Goal: Find specific page/section: Find specific page/section

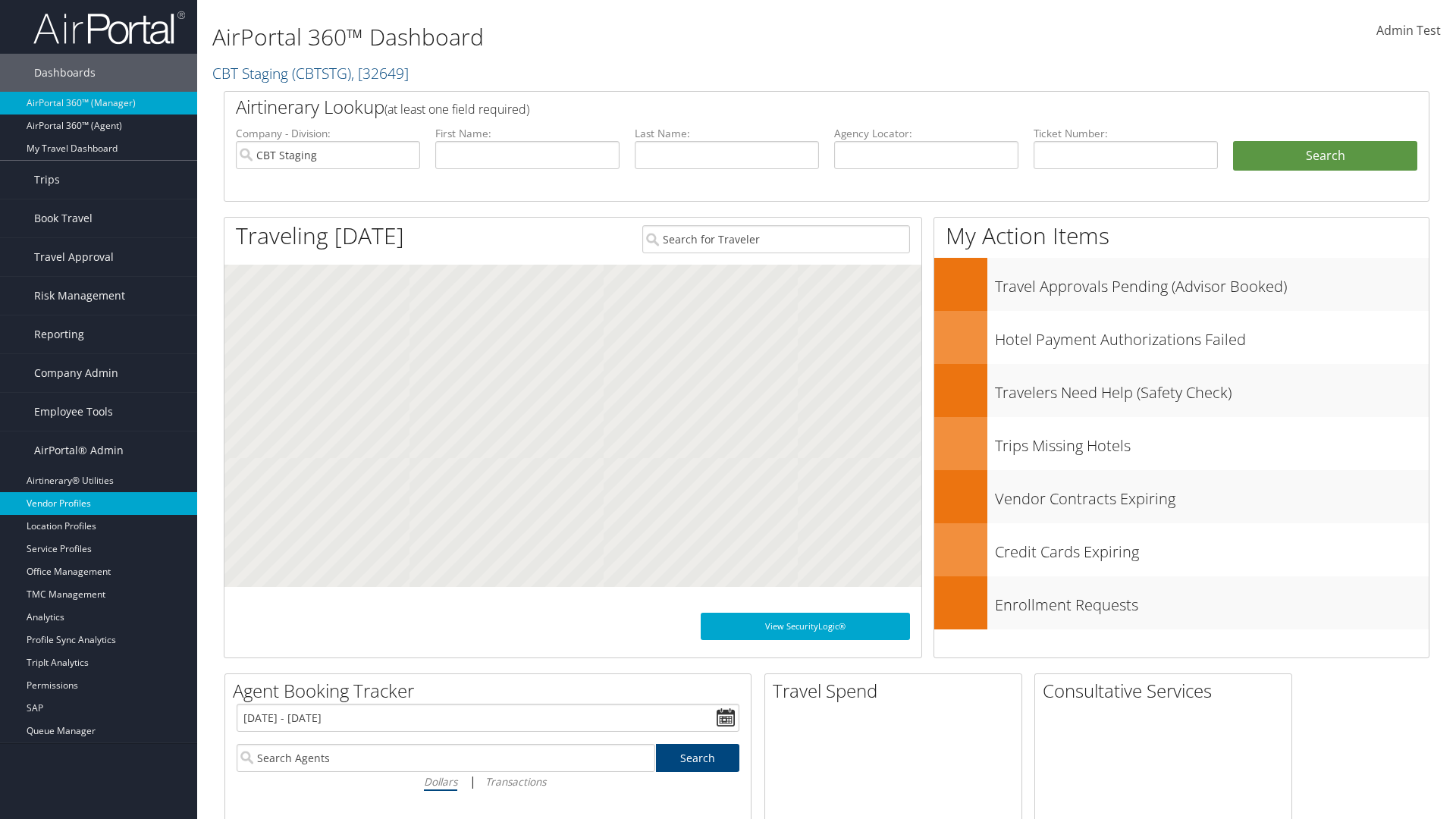
click at [99, 503] on link "Vendor Profiles" at bounding box center [98, 504] width 197 height 23
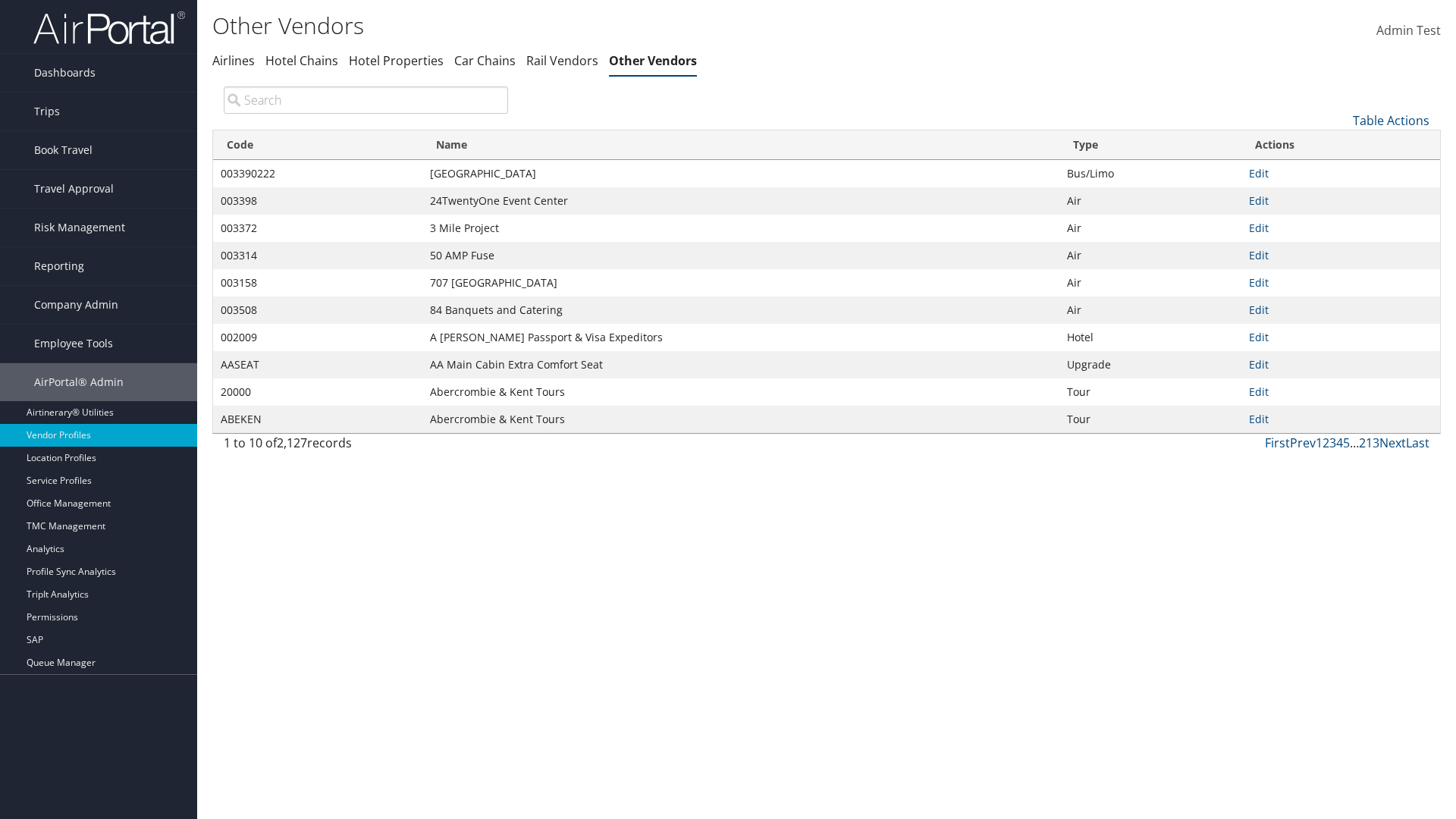
click at [317, 145] on th "Code" at bounding box center [317, 144] width 209 height 29
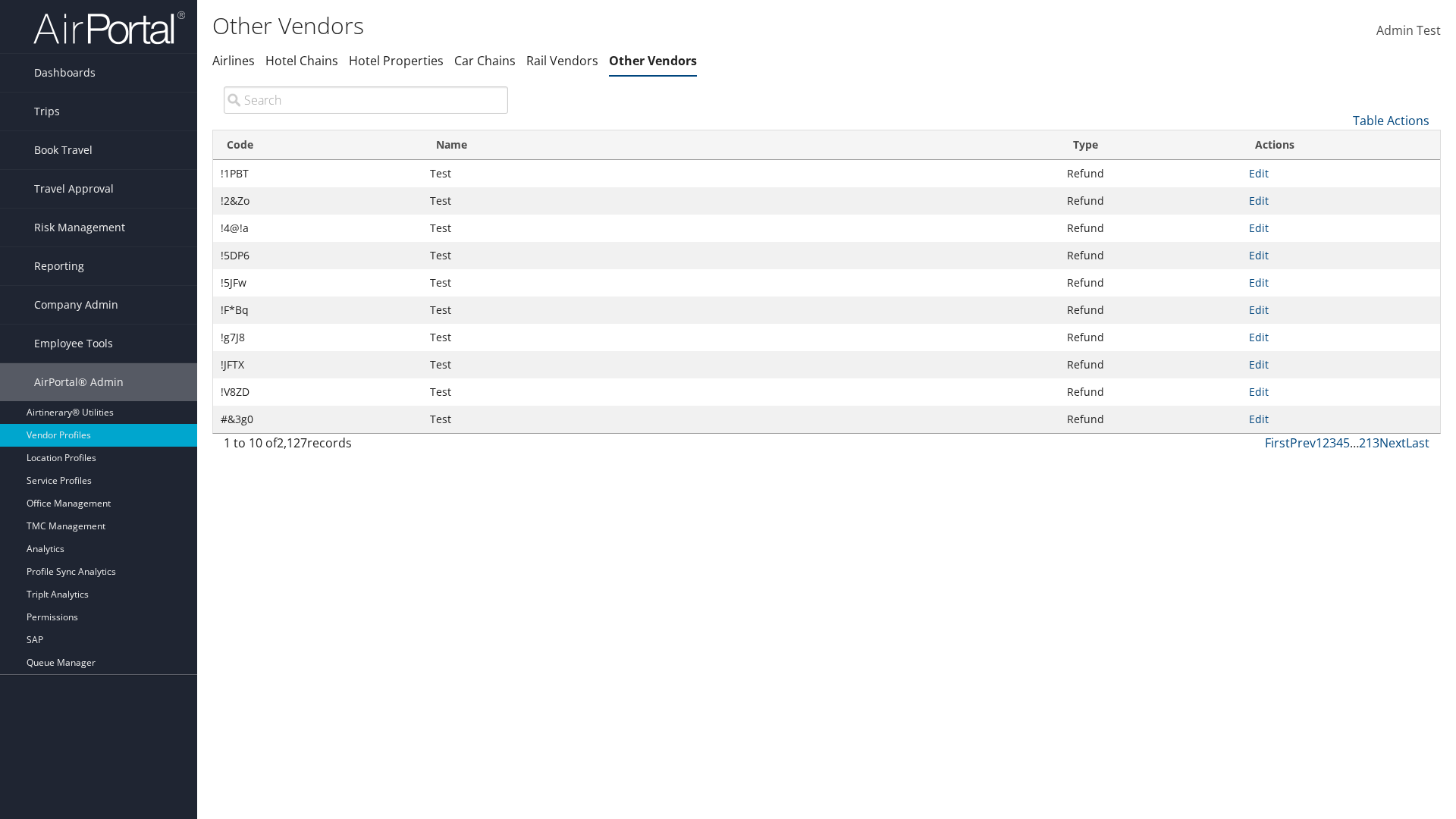
click at [317, 145] on th "Code" at bounding box center [317, 144] width 209 height 29
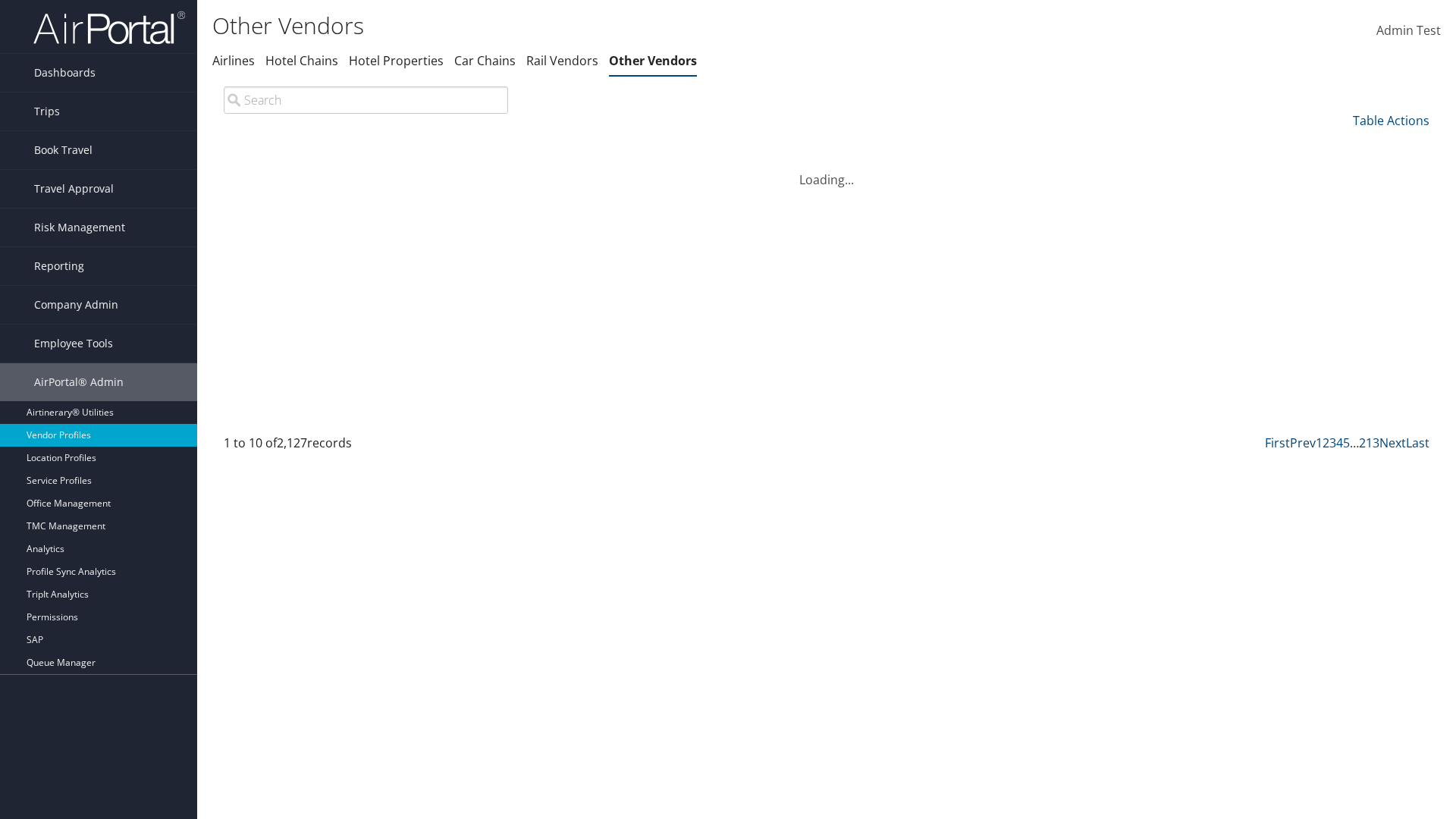
click at [740, 145] on th "Name" at bounding box center [740, 144] width 637 height 29
click at [1150, 145] on th "Type" at bounding box center [1151, 144] width 183 height 29
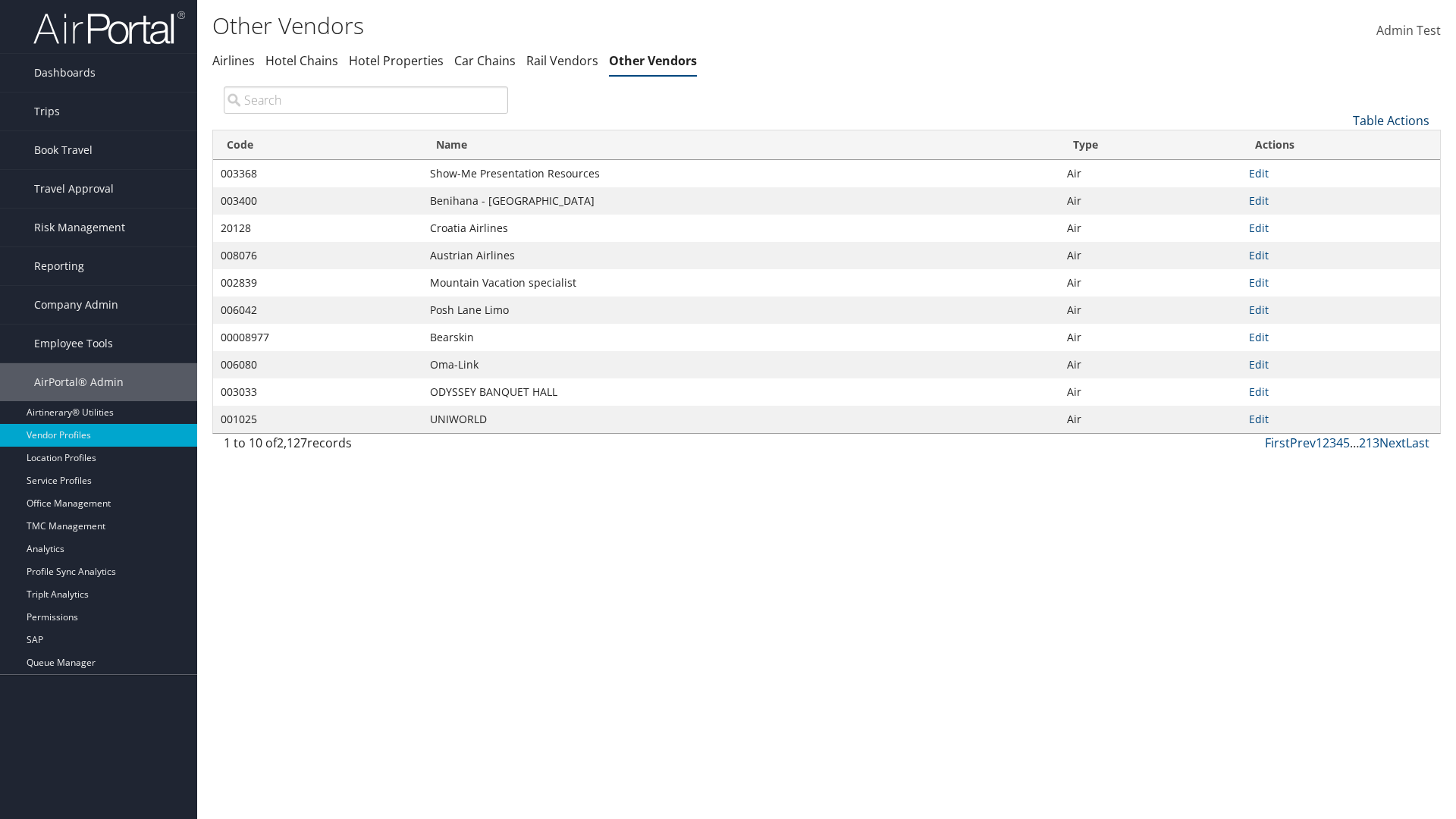
click at [1150, 145] on th "Type" at bounding box center [1151, 144] width 183 height 29
